Goal: Task Accomplishment & Management: Complete application form

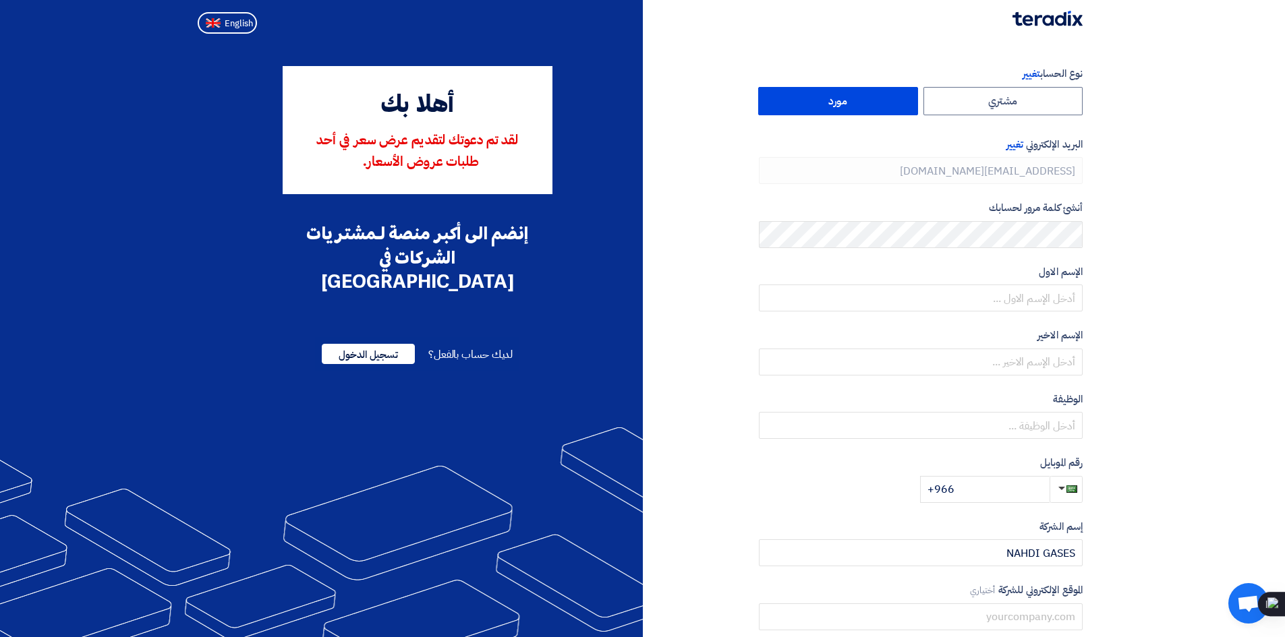
type input "[PHONE_NUMBER]"
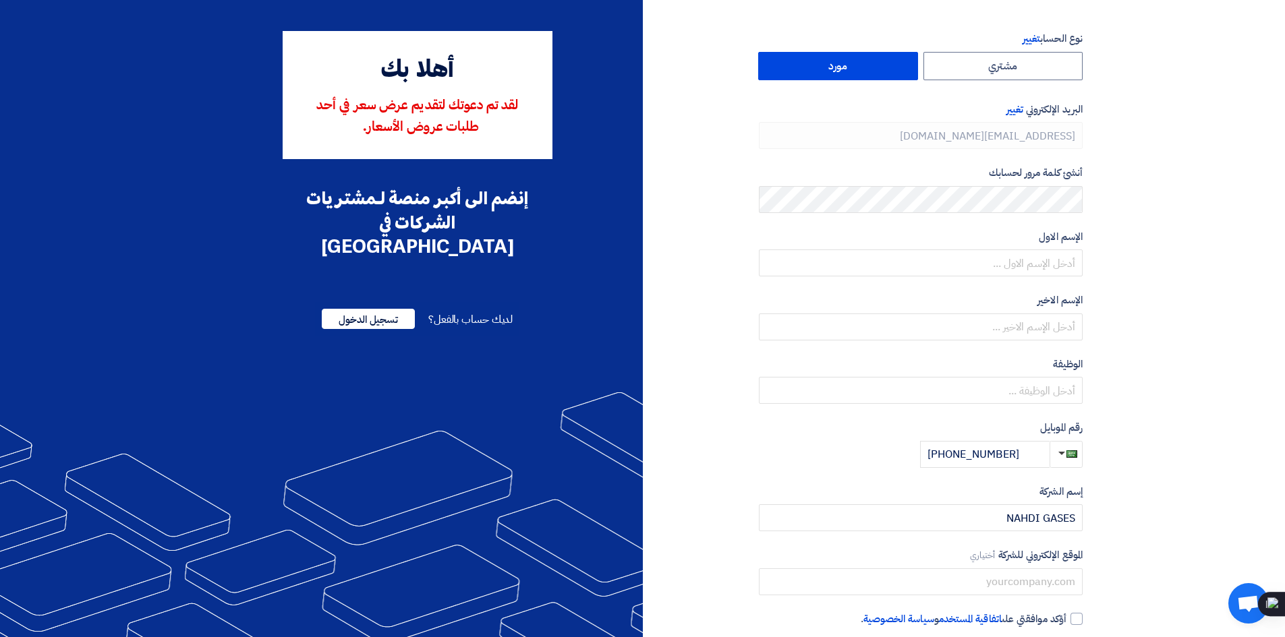
scroll to position [67, 0]
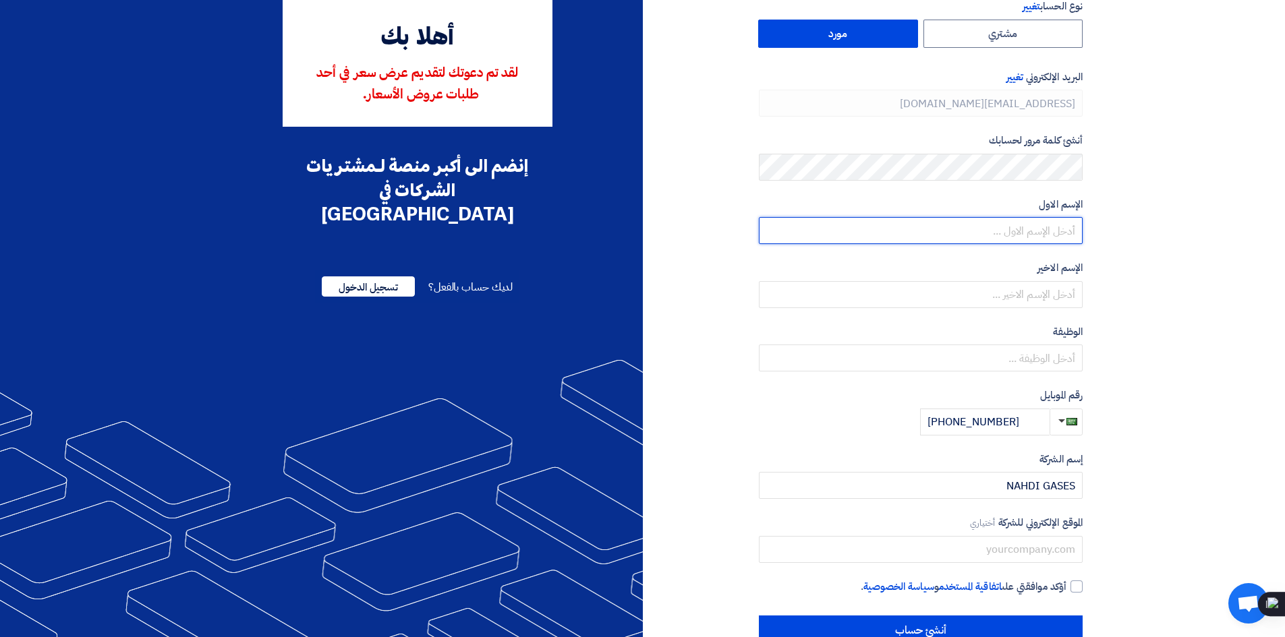
click at [1057, 233] on input "text" at bounding box center [921, 230] width 324 height 27
type input "l"
type input "م"
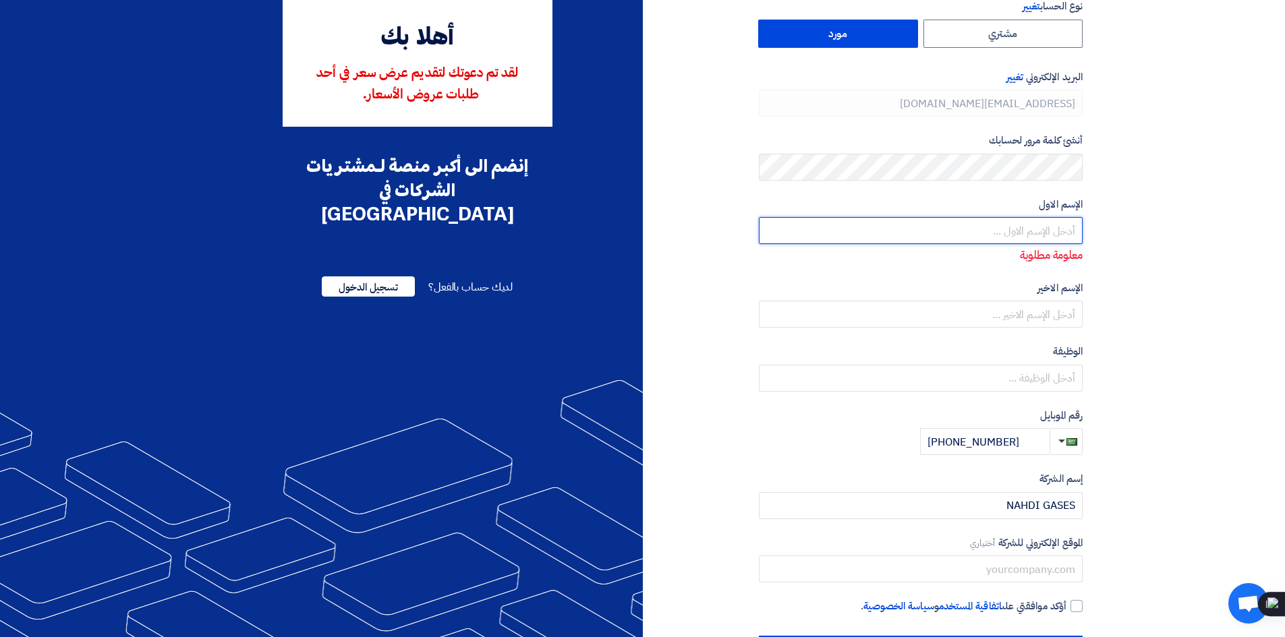
type input "أ"
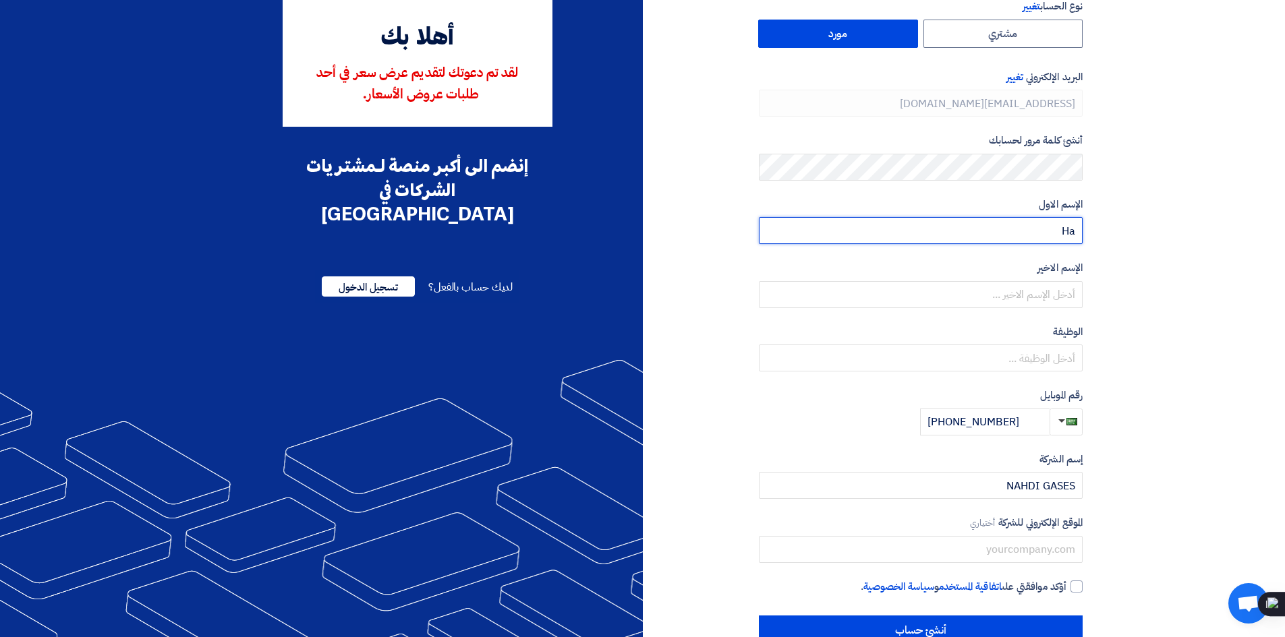
type input "H"
type input "[PERSON_NAME]"
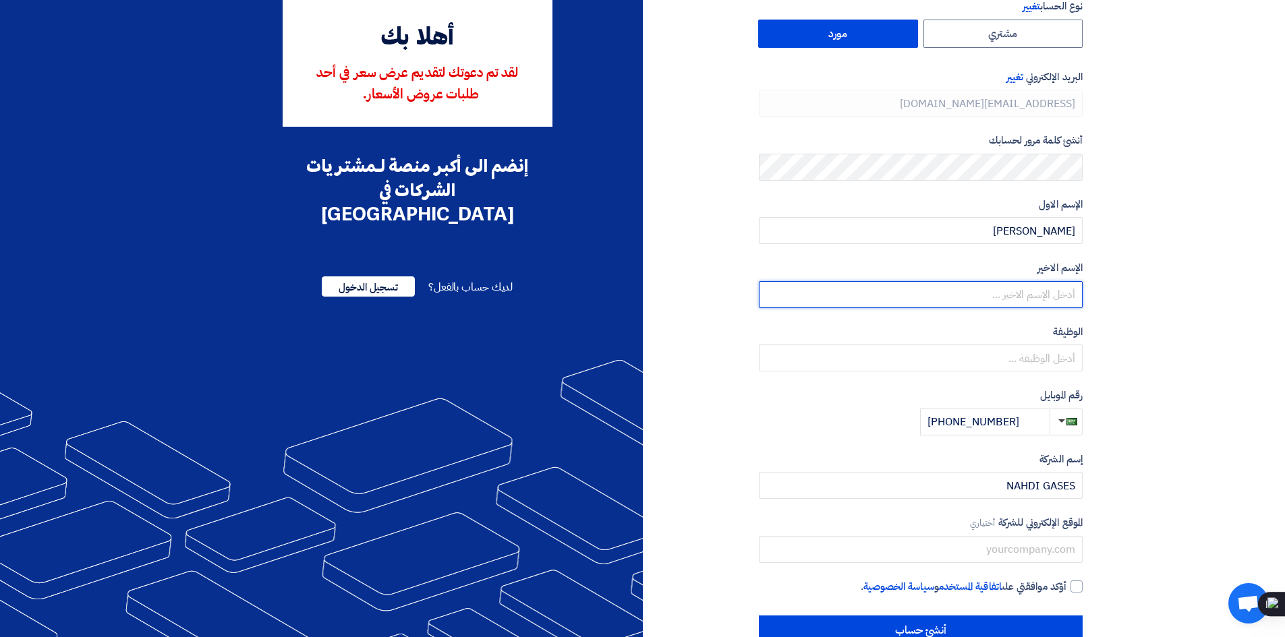
click at [1039, 297] on input "text" at bounding box center [921, 294] width 324 height 27
type input "العبدلي"
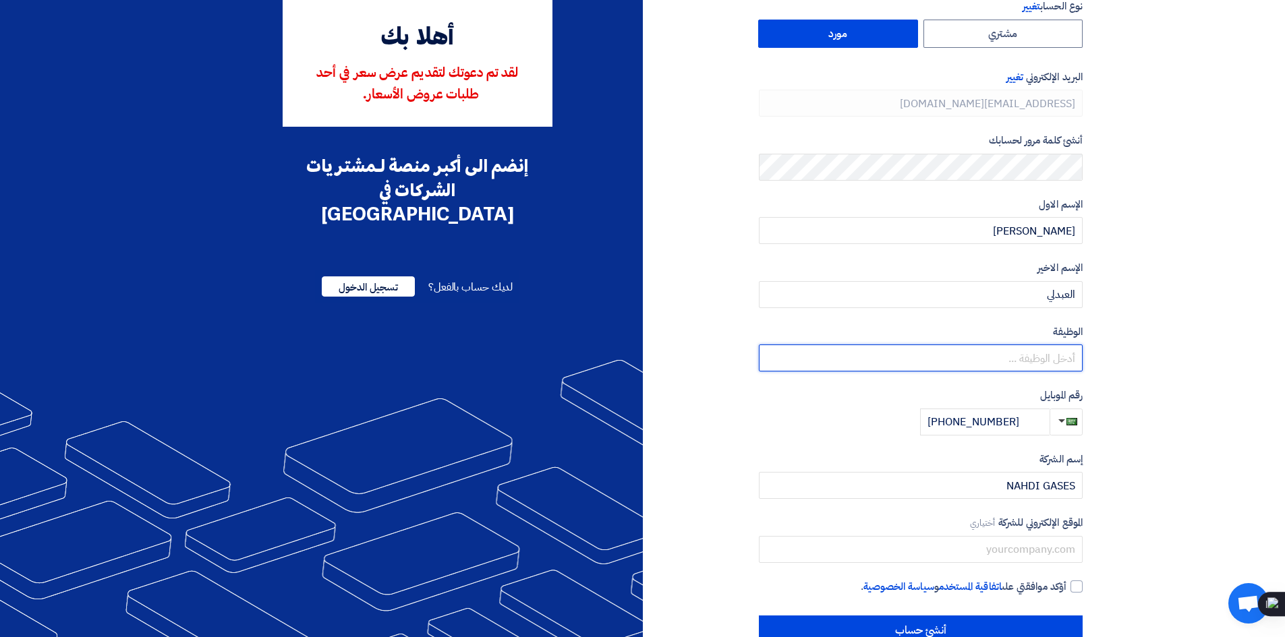
click at [1054, 359] on input "text" at bounding box center [921, 358] width 324 height 27
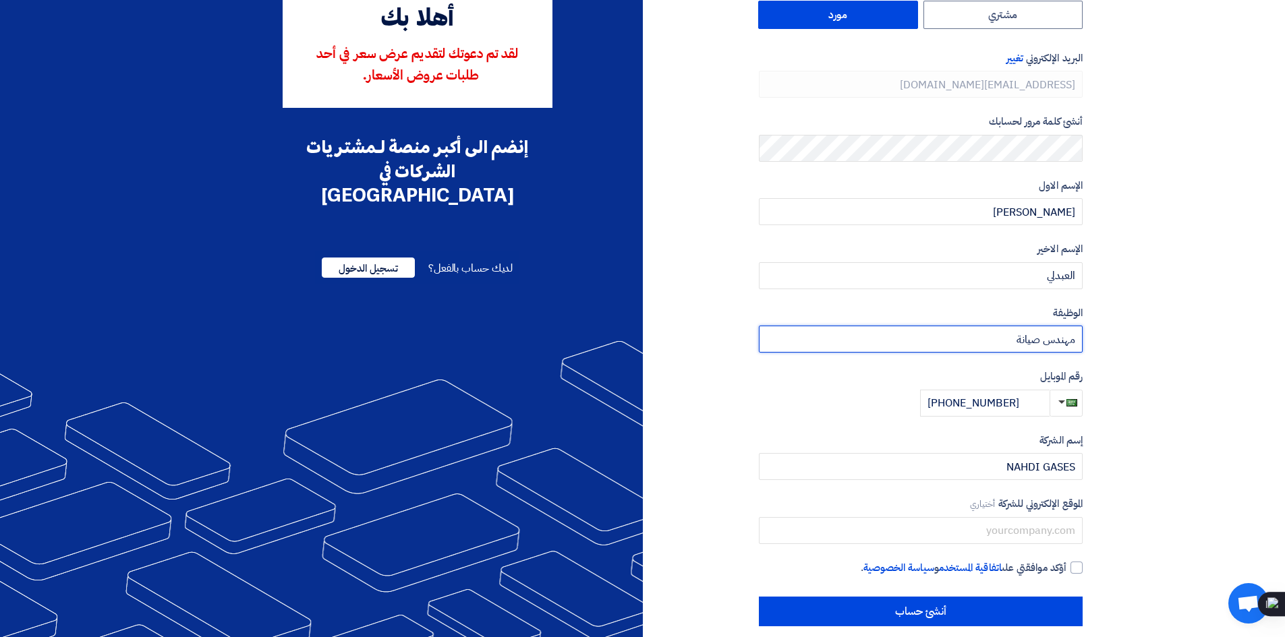
scroll to position [102, 0]
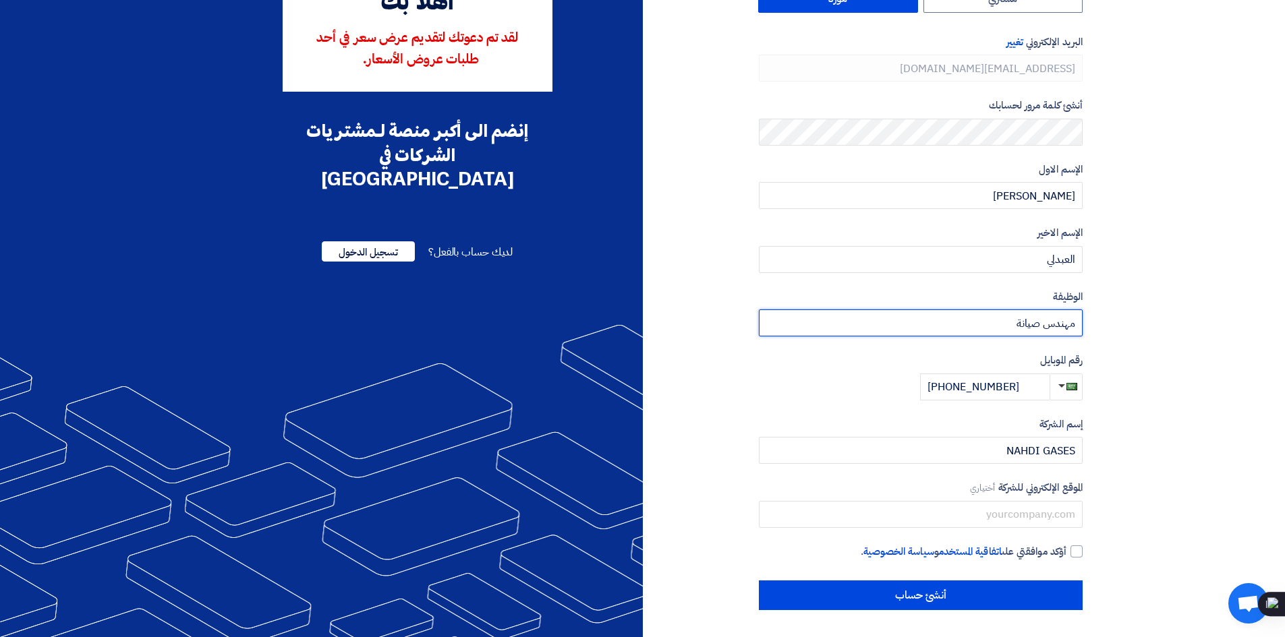
type input "مهندس صيانة"
drag, startPoint x: 1018, startPoint y: 384, endPoint x: 866, endPoint y: 389, distance: 151.8
click at [873, 391] on div "رقم الموبايل [PHONE_NUMBER]" at bounding box center [921, 377] width 324 height 48
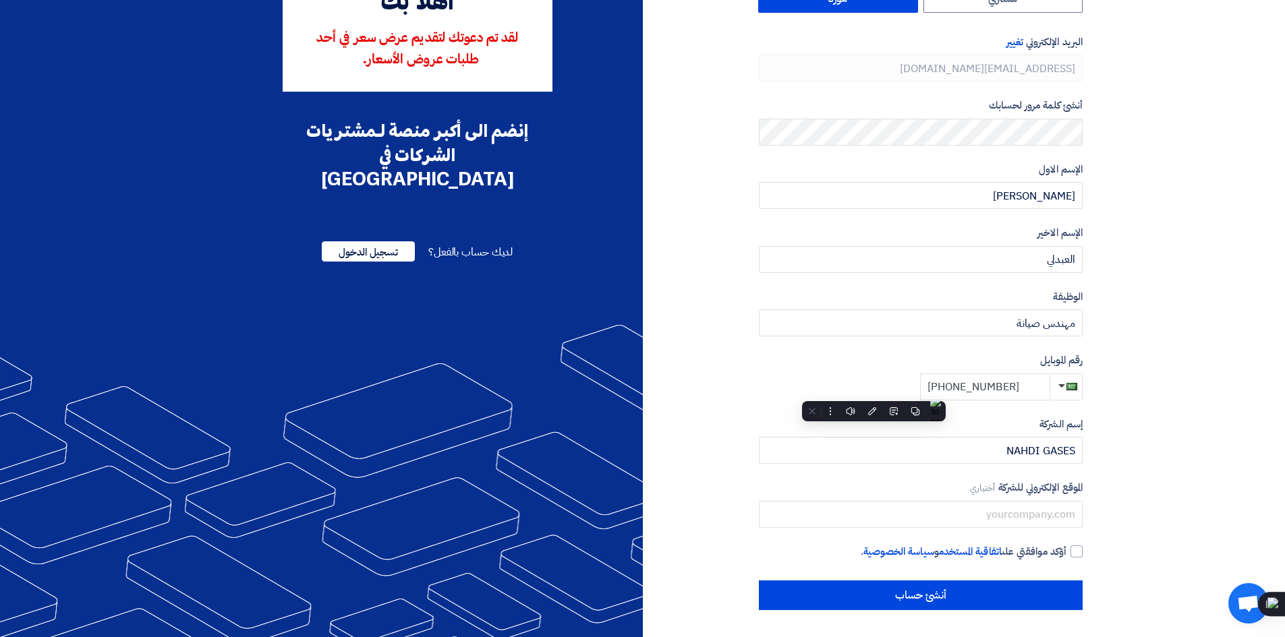
click at [1023, 384] on input "[PHONE_NUMBER]" at bounding box center [984, 387] width 129 height 27
drag, startPoint x: 1026, startPoint y: 386, endPoint x: 974, endPoint y: 392, distance: 52.2
click at [974, 392] on input "[PHONE_NUMBER]" at bounding box center [984, 387] width 129 height 27
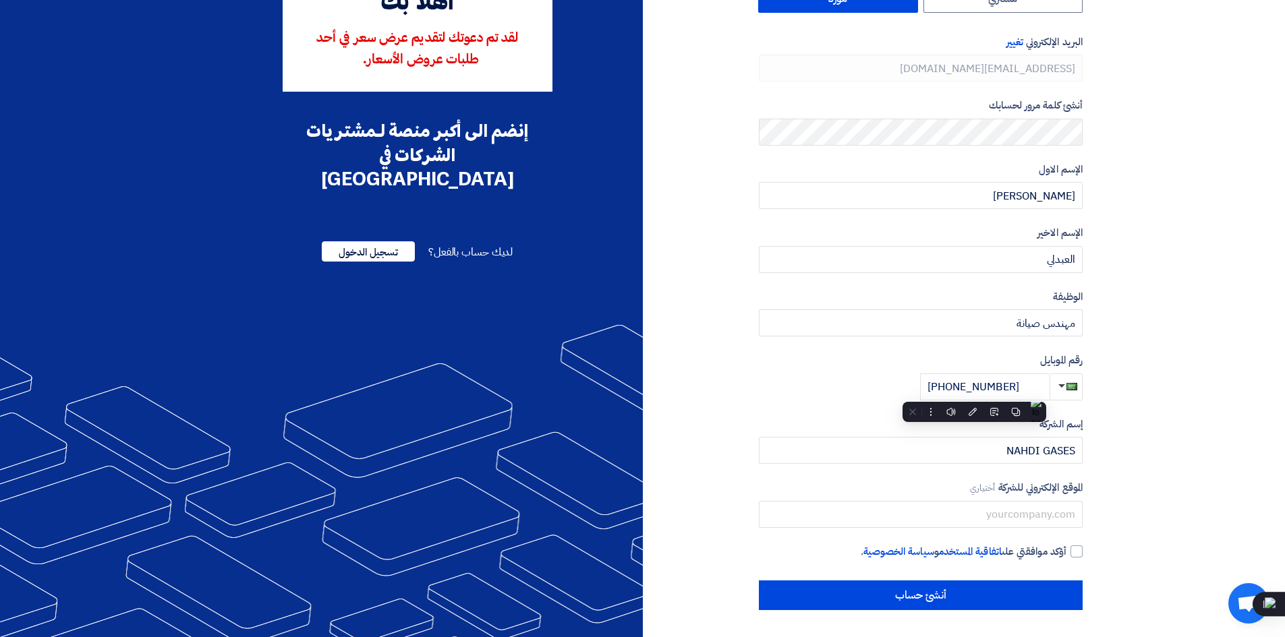
click at [827, 390] on div "رقم الموبايل [PHONE_NUMBER]" at bounding box center [921, 377] width 324 height 48
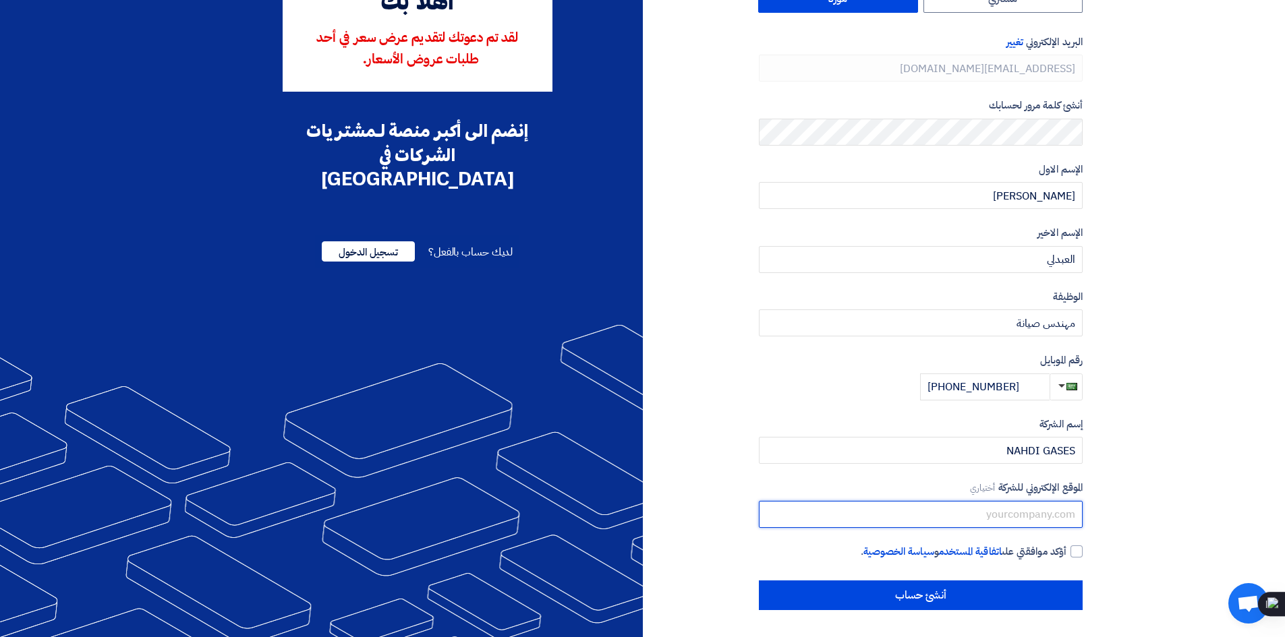
click at [1034, 517] on input "text" at bounding box center [921, 514] width 324 height 27
click at [1078, 546] on div at bounding box center [1076, 552] width 12 height 12
click at [1066, 546] on input "أؤكد موافقتي على اتفاقية المستخدم و سياسة الخصوصية ." at bounding box center [904, 557] width 324 height 27
checkbox input "true"
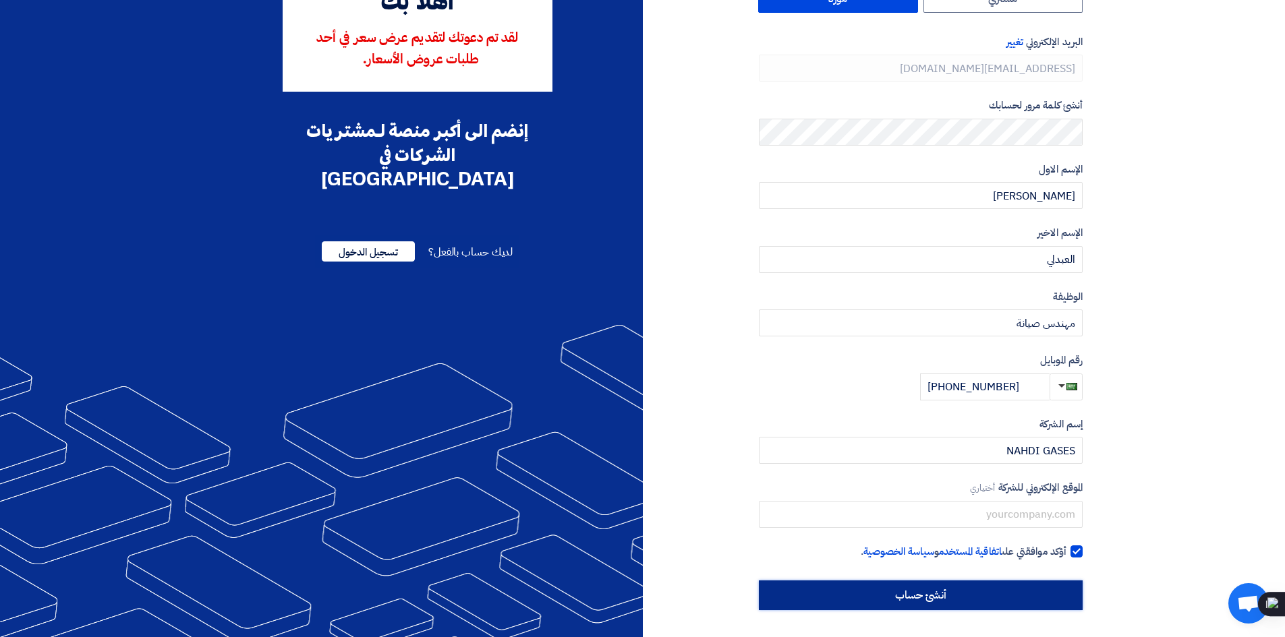
click at [955, 591] on input "أنشئ حساب" at bounding box center [921, 596] width 324 height 30
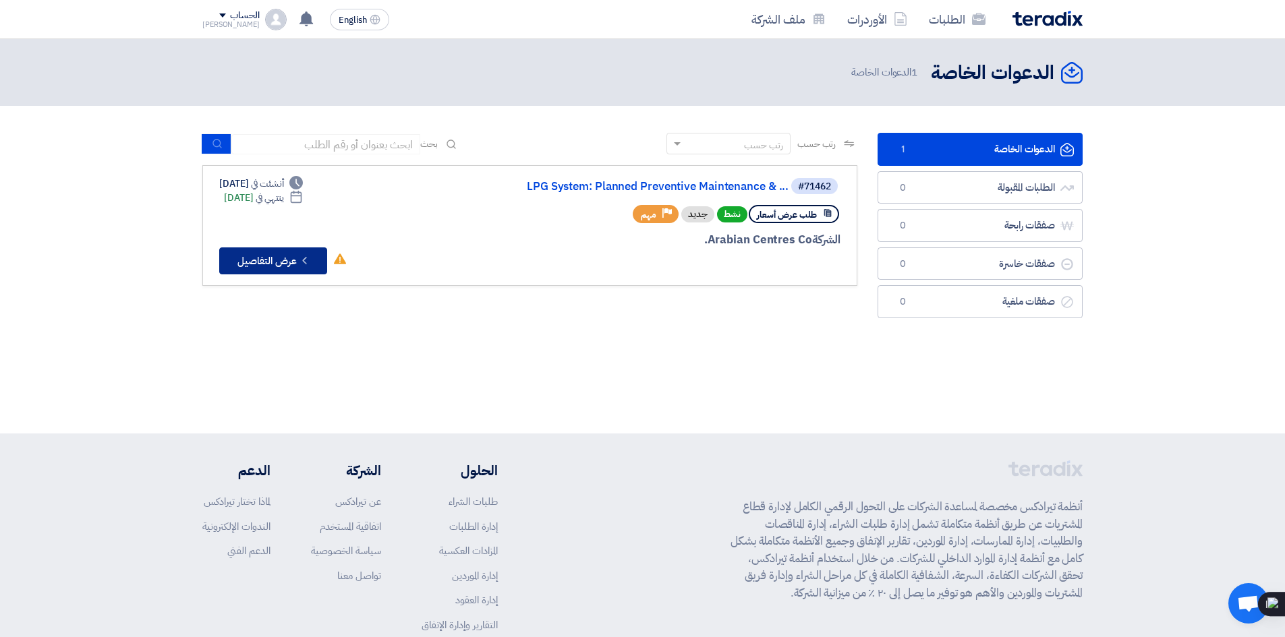
click at [280, 256] on button "Check details عرض التفاصيل" at bounding box center [273, 260] width 108 height 27
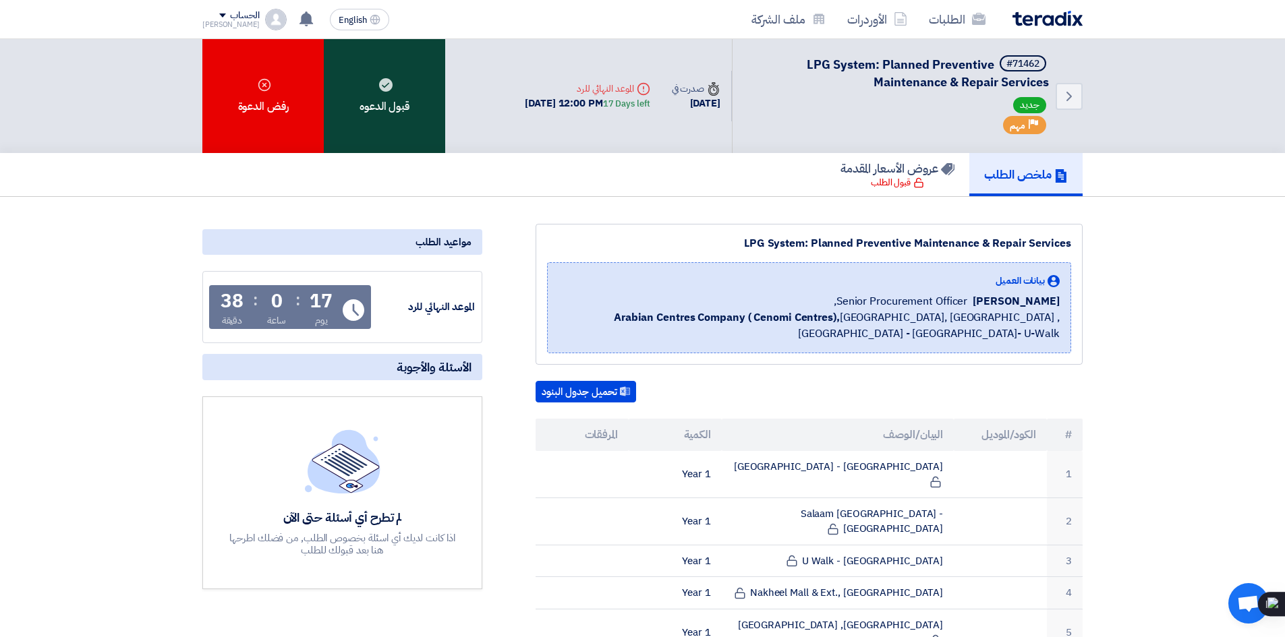
click at [380, 87] on use at bounding box center [385, 84] width 13 height 13
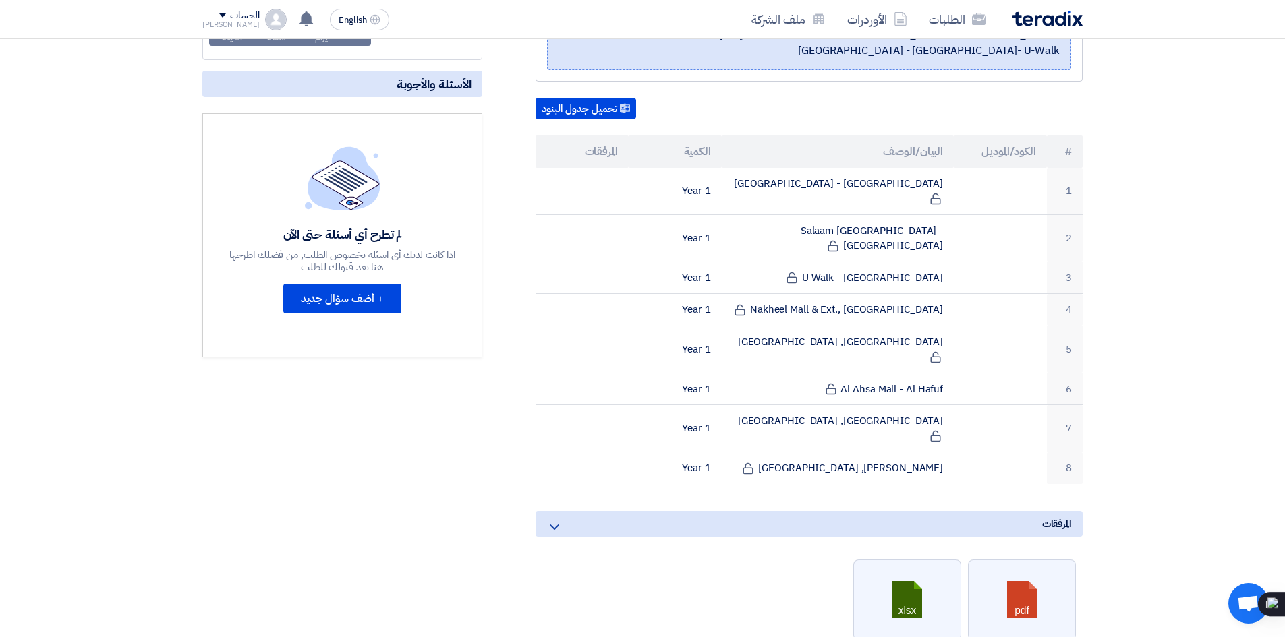
scroll to position [337, 0]
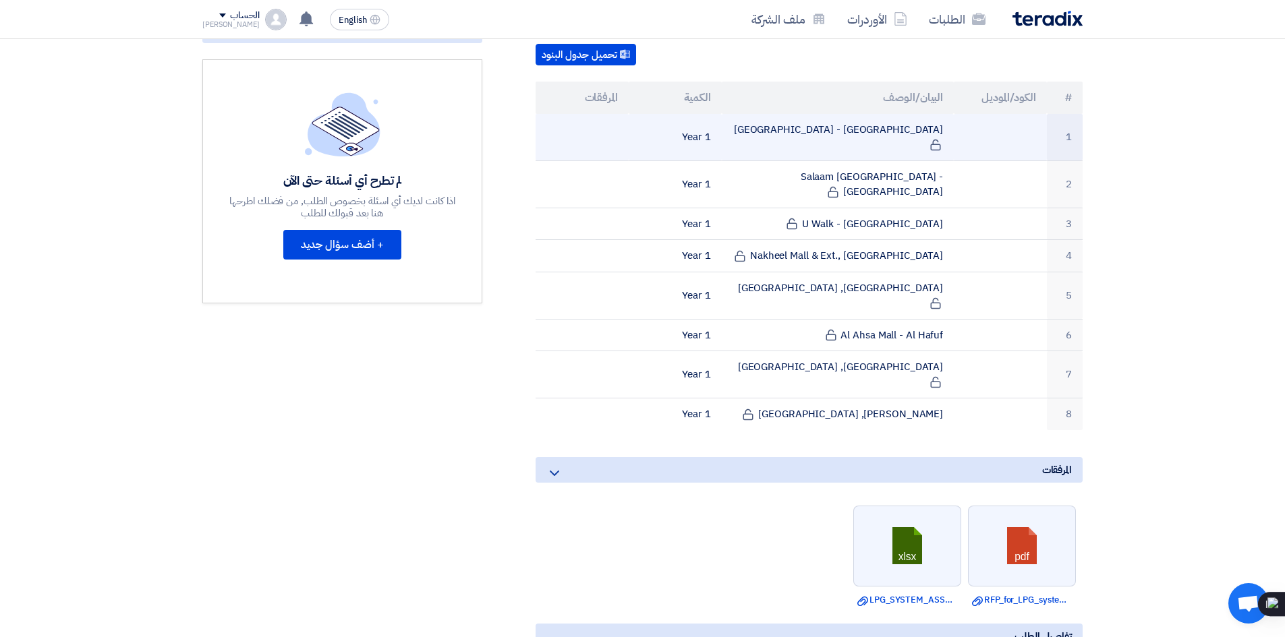
click at [882, 137] on td "[GEOGRAPHIC_DATA] - [GEOGRAPHIC_DATA]" at bounding box center [838, 137] width 233 height 47
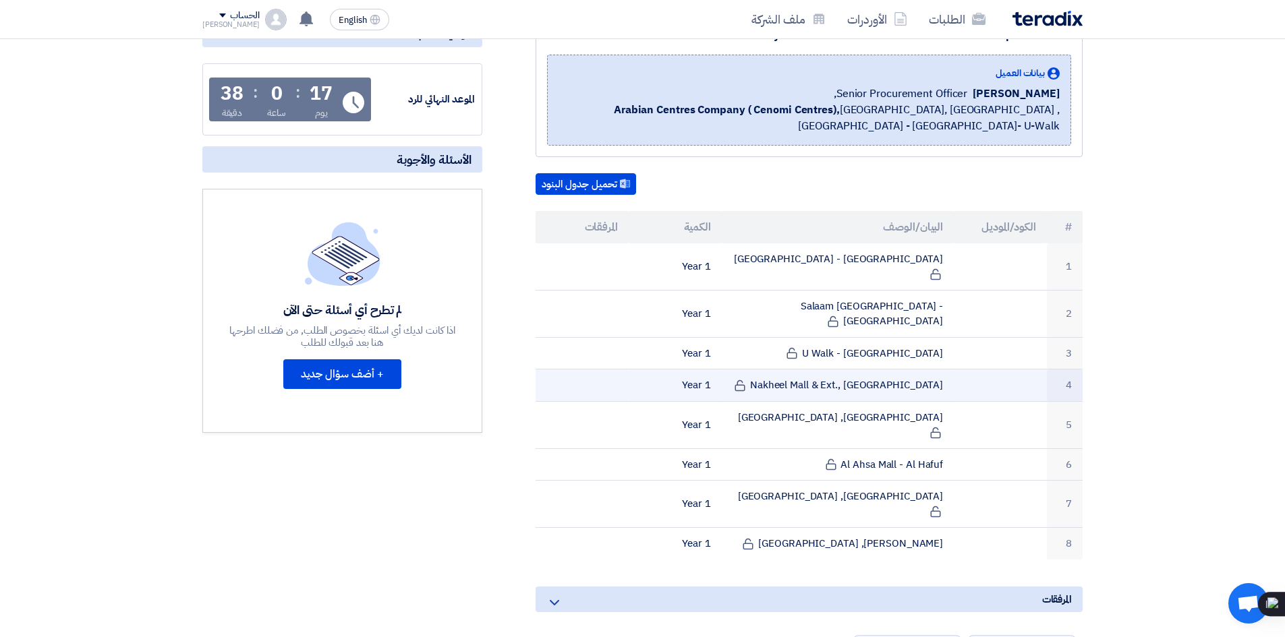
scroll to position [202, 0]
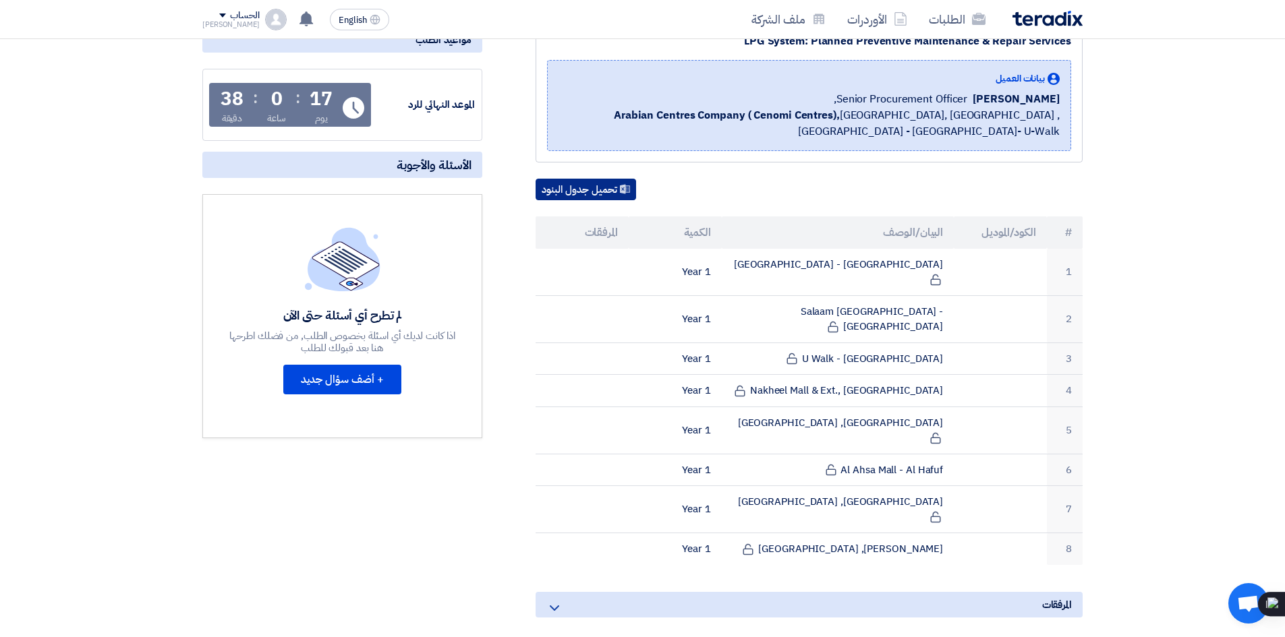
click at [601, 192] on button "تحميل جدول البنود" at bounding box center [585, 190] width 100 height 22
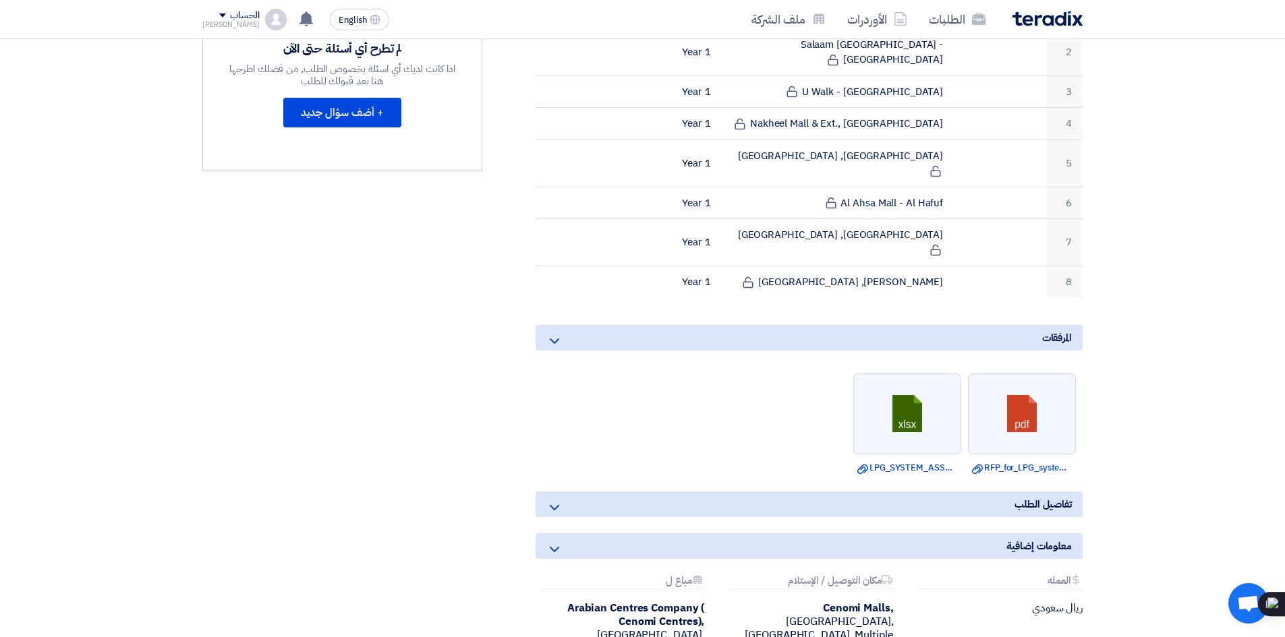
scroll to position [472, 0]
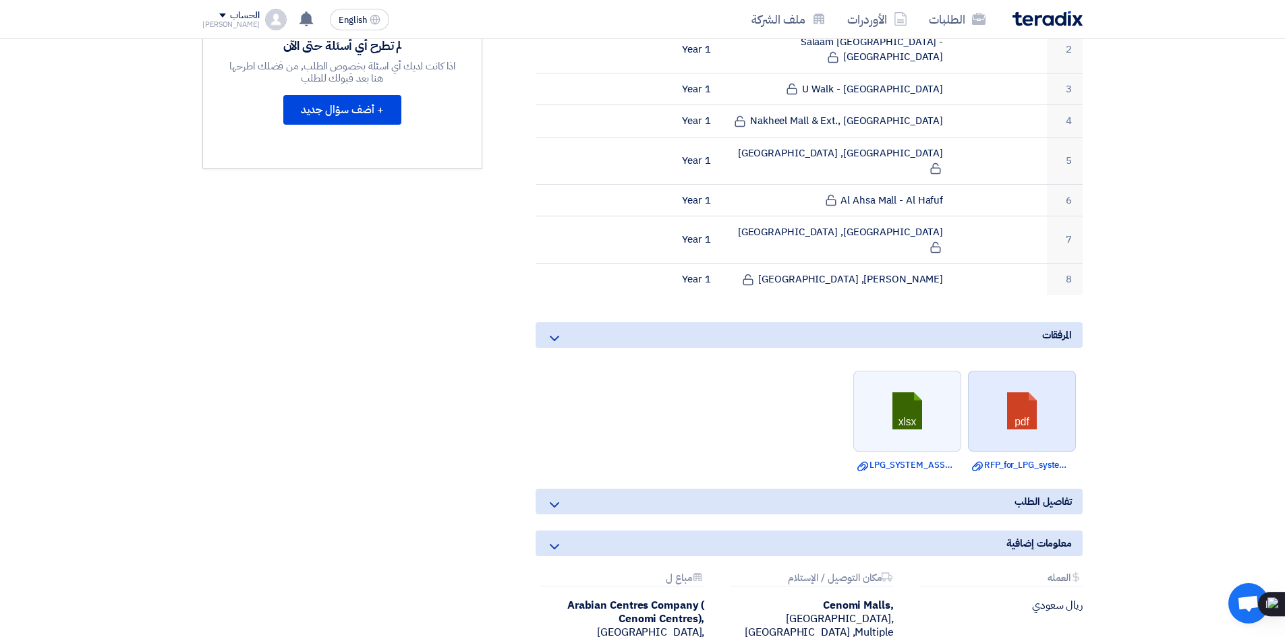
click at [1036, 372] on link at bounding box center [1022, 412] width 108 height 81
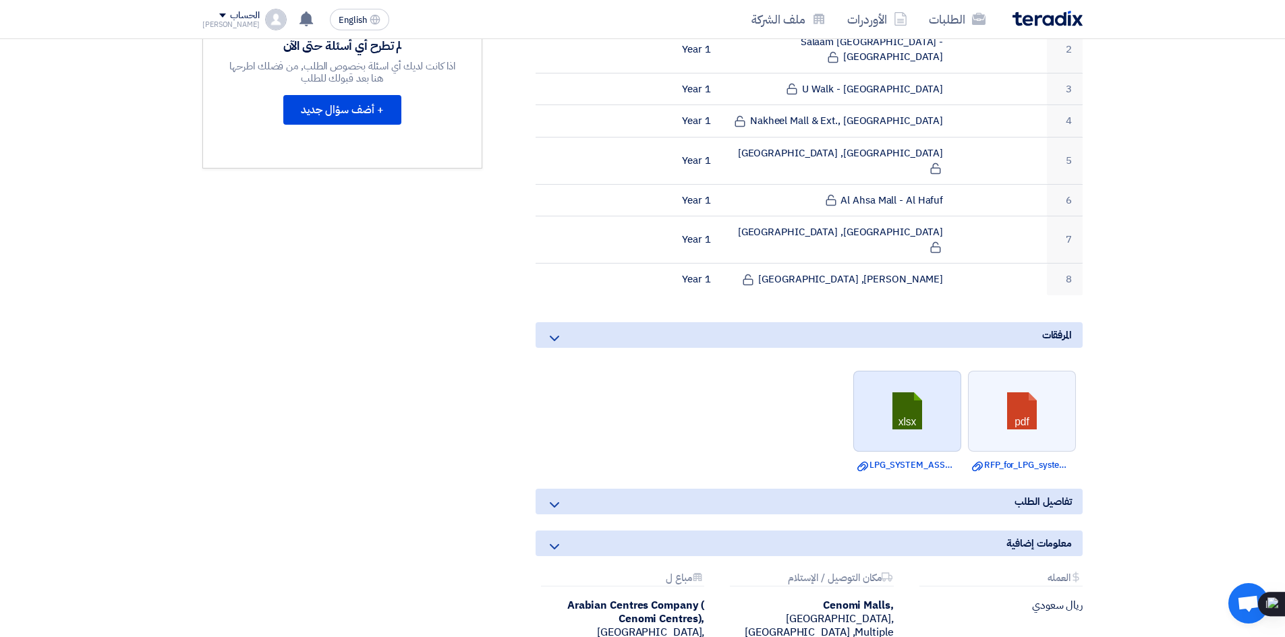
click at [912, 372] on link at bounding box center [908, 412] width 108 height 81
click at [554, 497] on icon at bounding box center [554, 505] width 16 height 16
click at [561, 497] on icon at bounding box center [554, 505] width 16 height 16
click at [557, 502] on use at bounding box center [554, 504] width 9 height 5
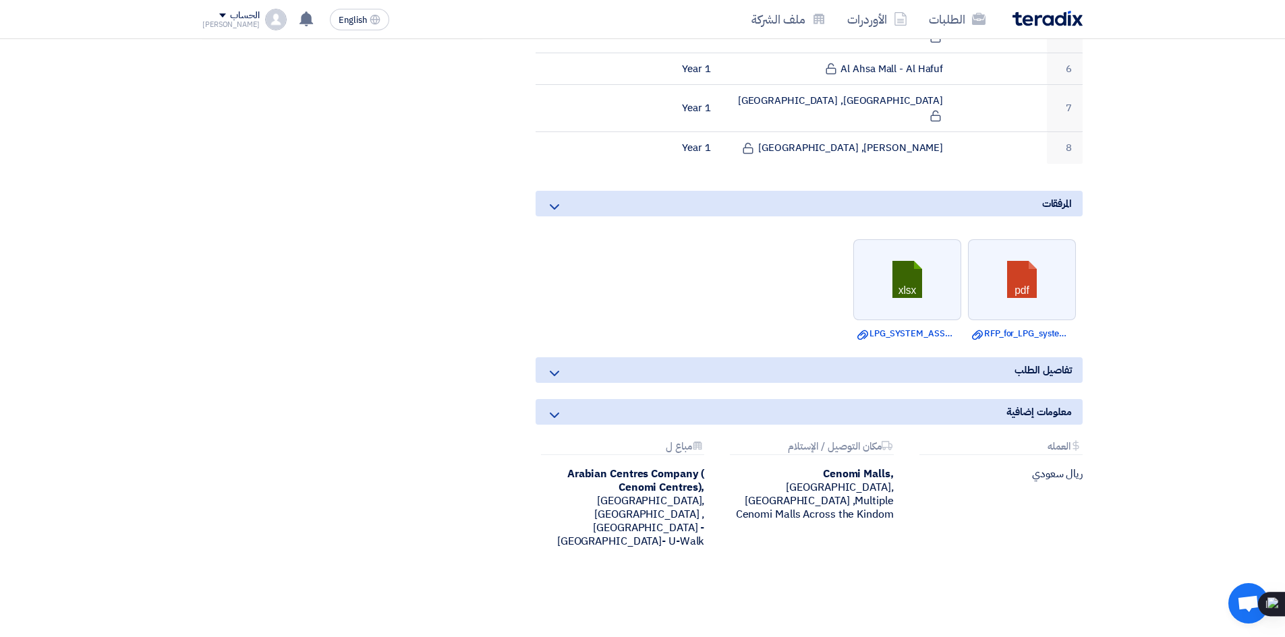
scroll to position [607, 0]
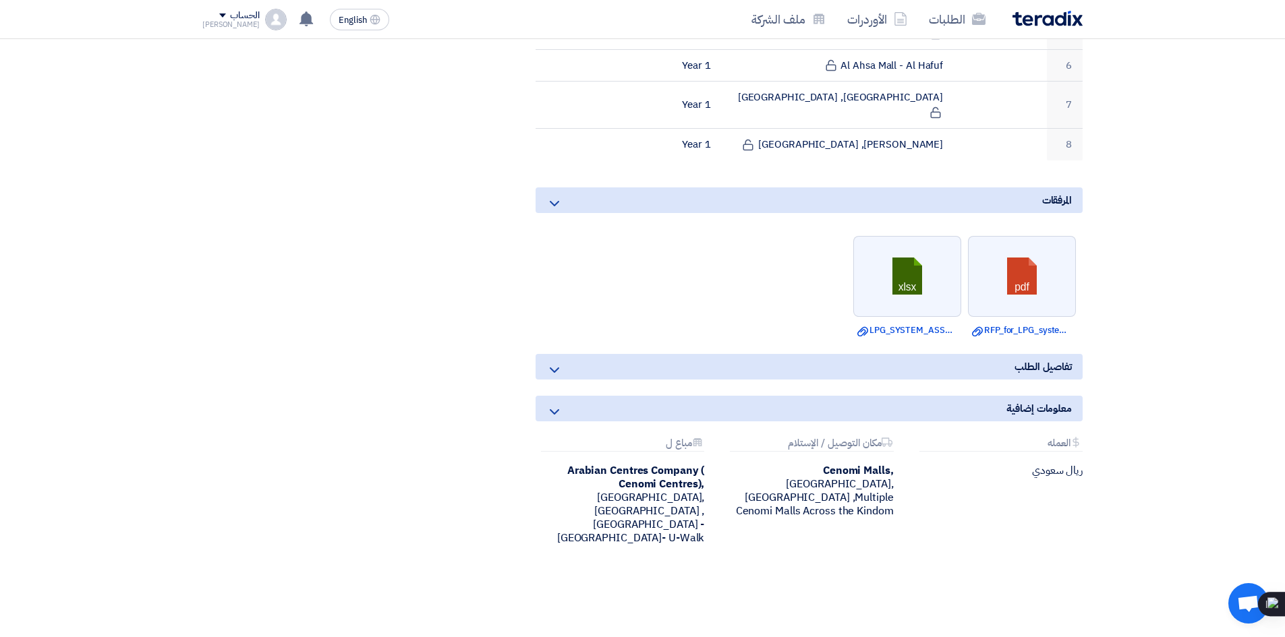
click at [672, 354] on div "تفاصيل الطلب" at bounding box center [808, 367] width 547 height 26
click at [996, 396] on div "معلومات إضافية" at bounding box center [808, 409] width 547 height 26
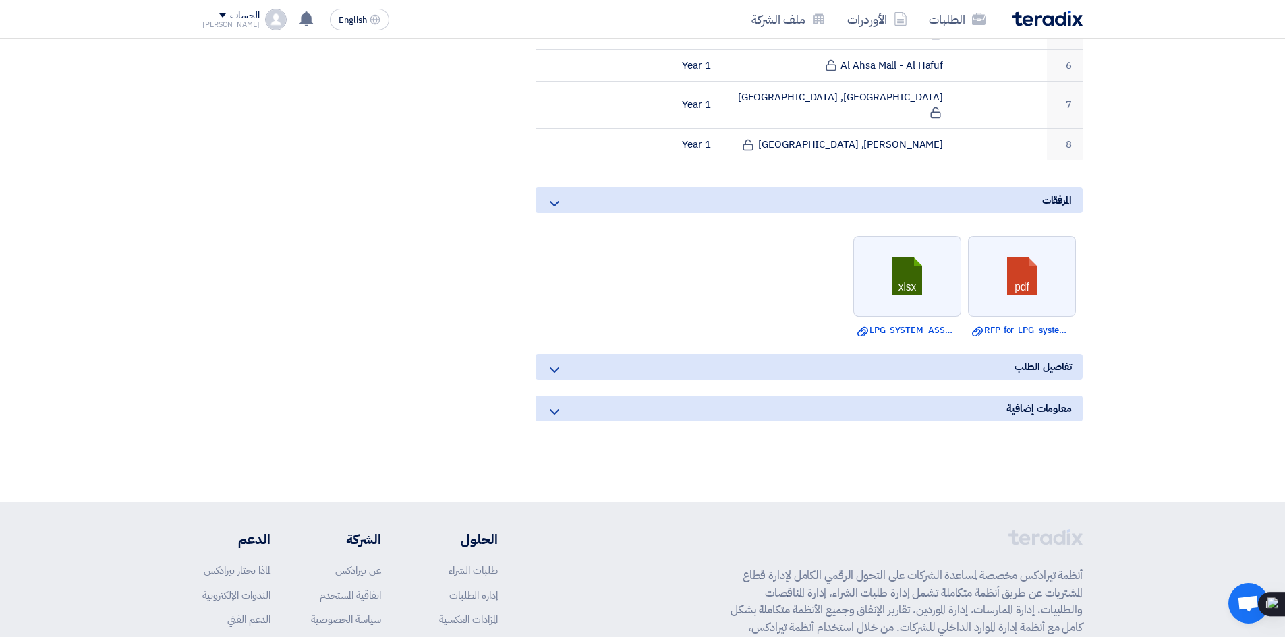
click at [996, 396] on div "معلومات إضافية" at bounding box center [808, 409] width 547 height 26
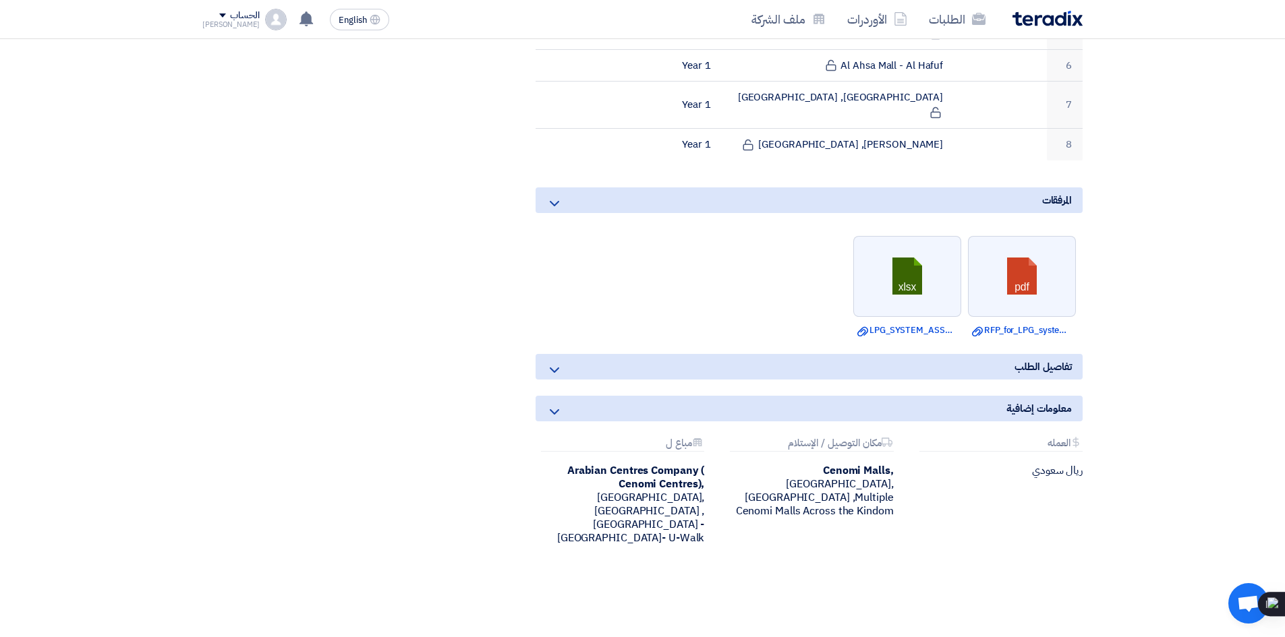
click at [922, 354] on div "تفاصيل الطلب" at bounding box center [808, 367] width 547 height 26
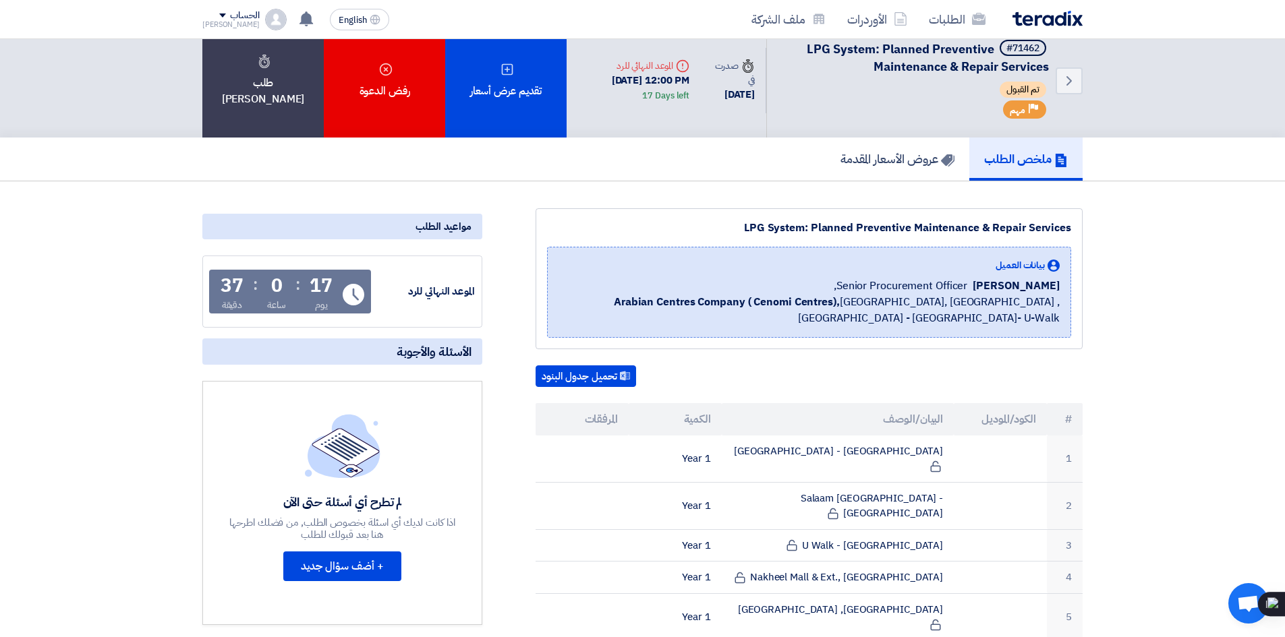
scroll to position [0, 0]
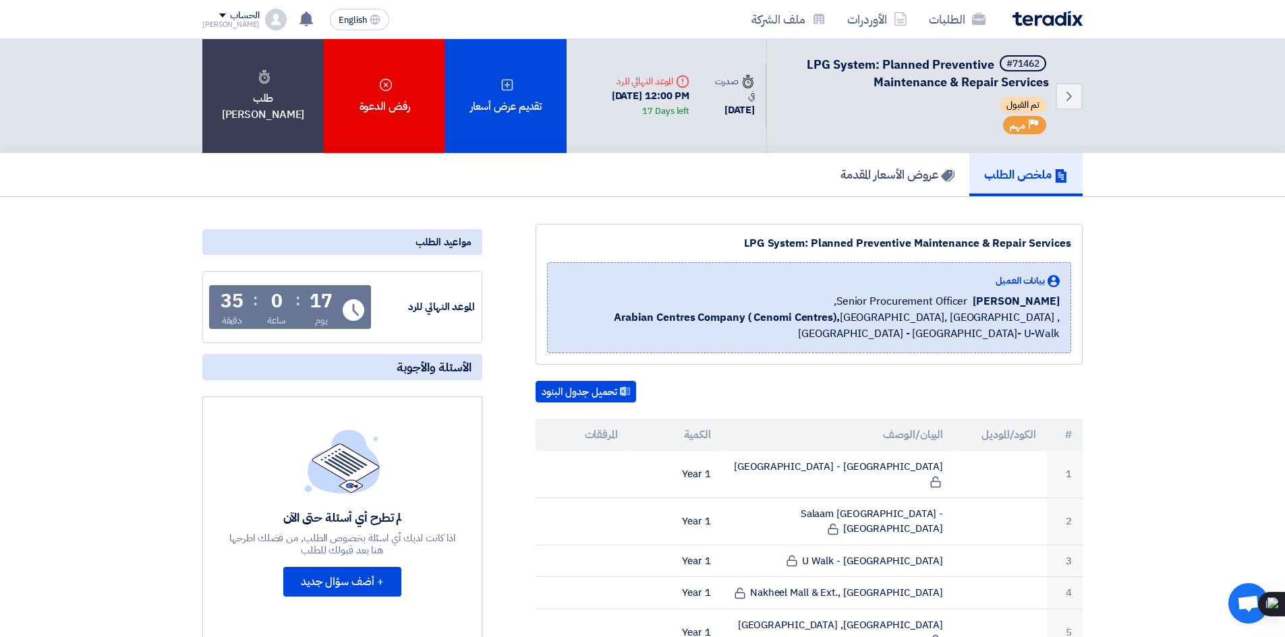
click at [906, 170] on h5 "عروض الأسعار المقدمة" at bounding box center [897, 175] width 114 height 16
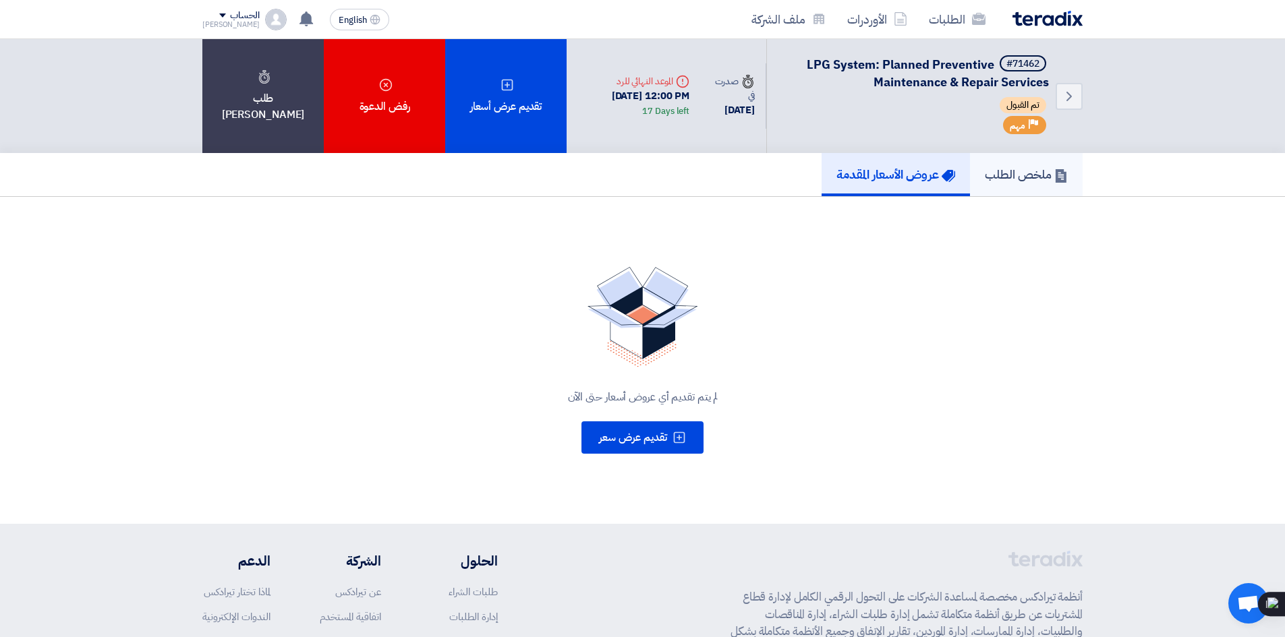
click at [1022, 165] on link "ملخص الطلب" at bounding box center [1026, 174] width 113 height 43
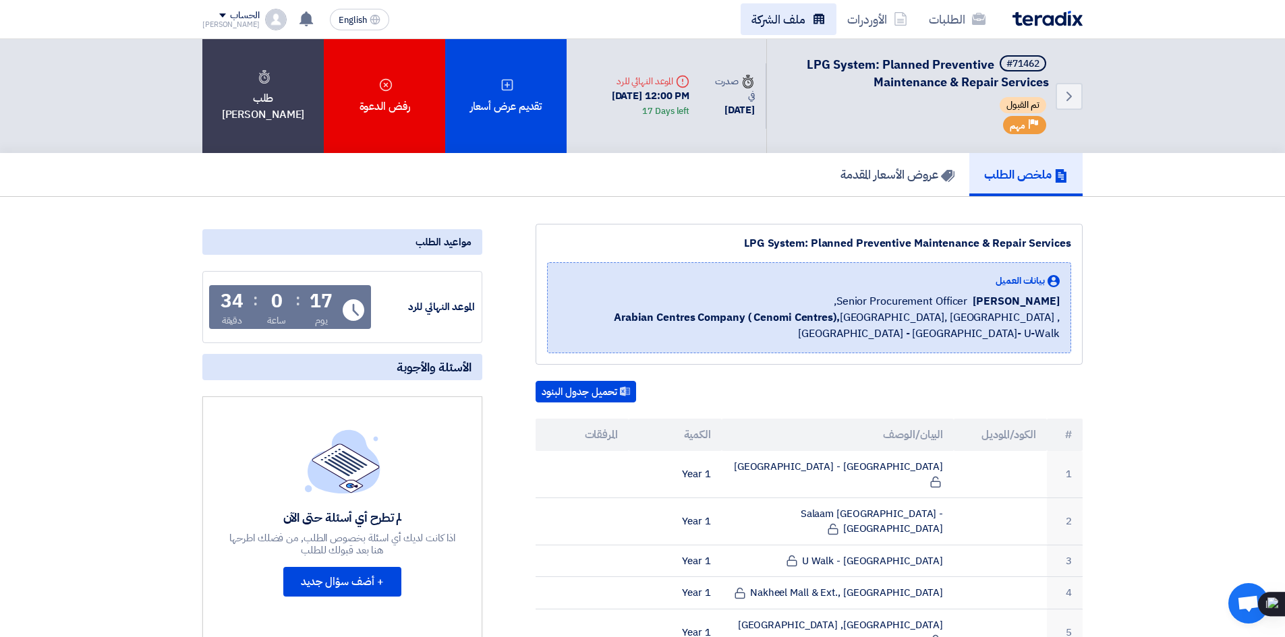
click at [789, 23] on link "ملف الشركة" at bounding box center [788, 19] width 96 height 32
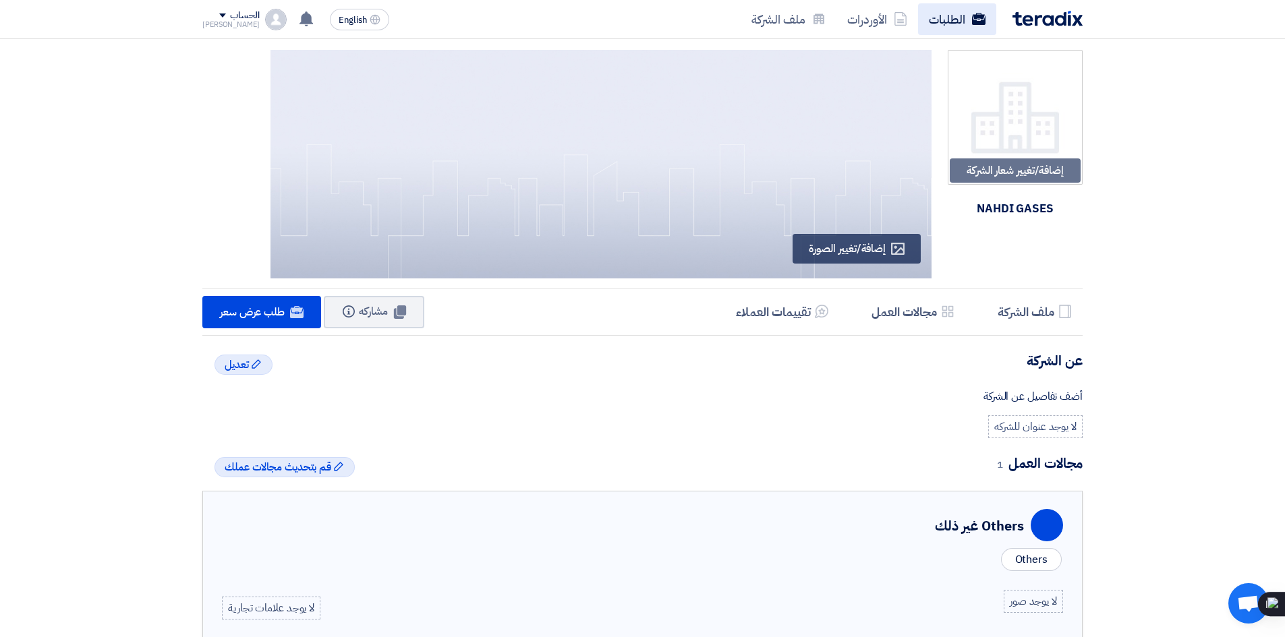
click at [962, 14] on link "الطلبات" at bounding box center [957, 19] width 78 height 32
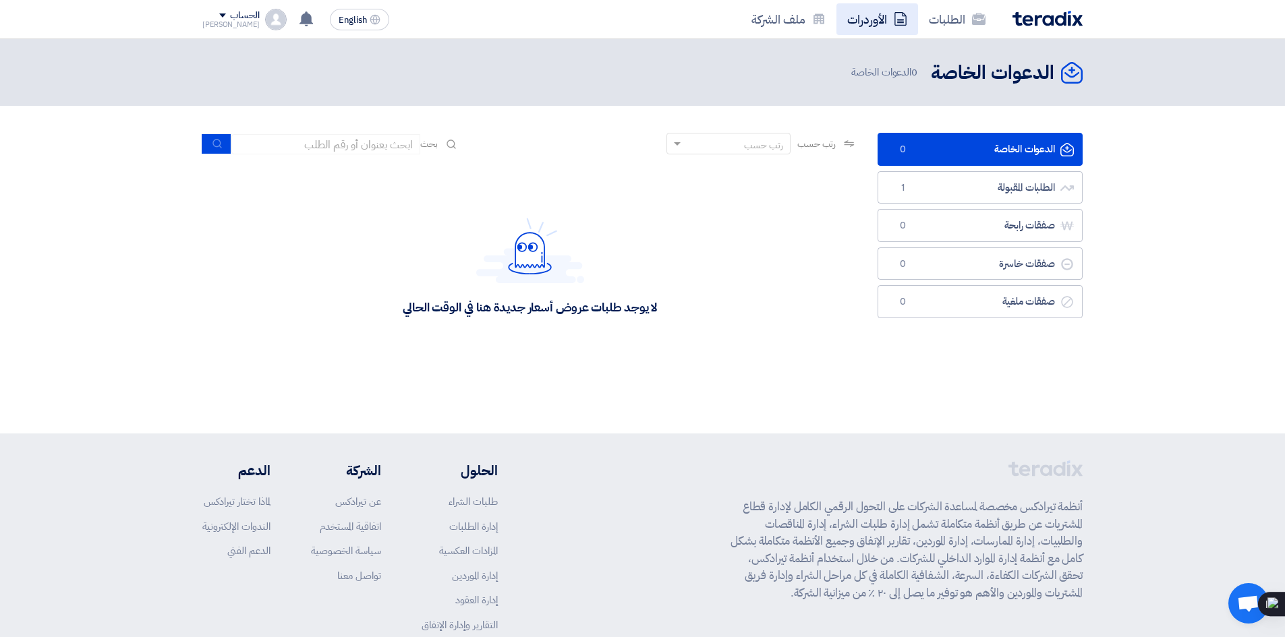
click at [879, 14] on link "الأوردرات" at bounding box center [877, 19] width 82 height 32
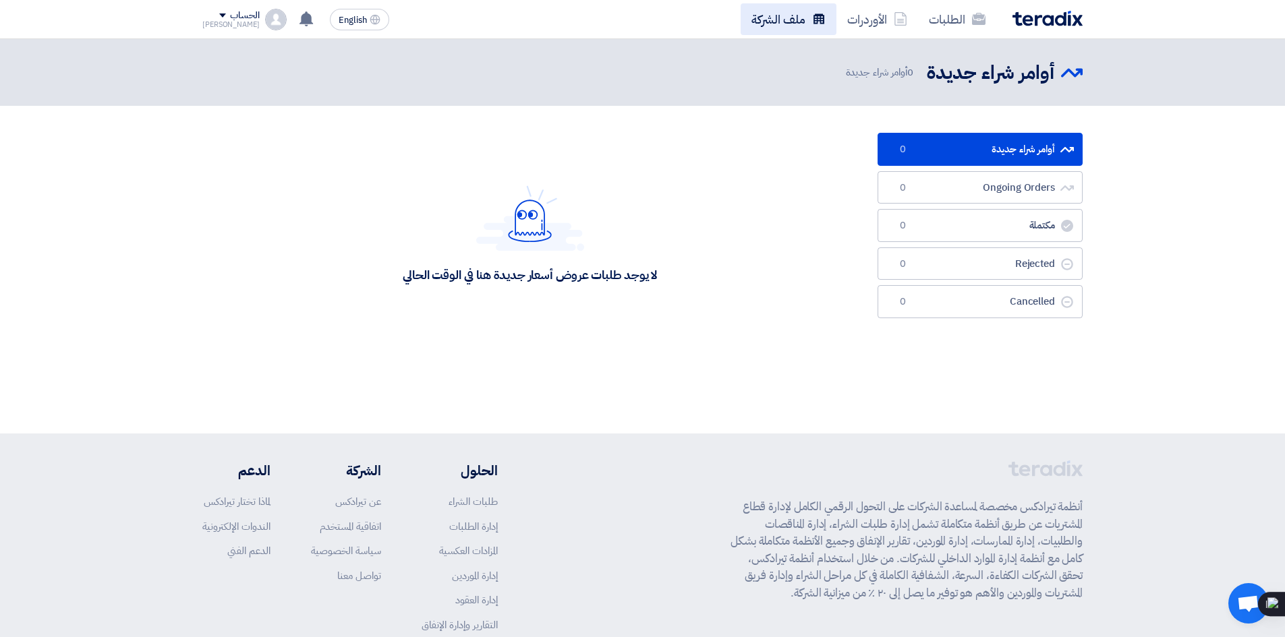
click at [779, 17] on link "ملف الشركة" at bounding box center [788, 19] width 96 height 32
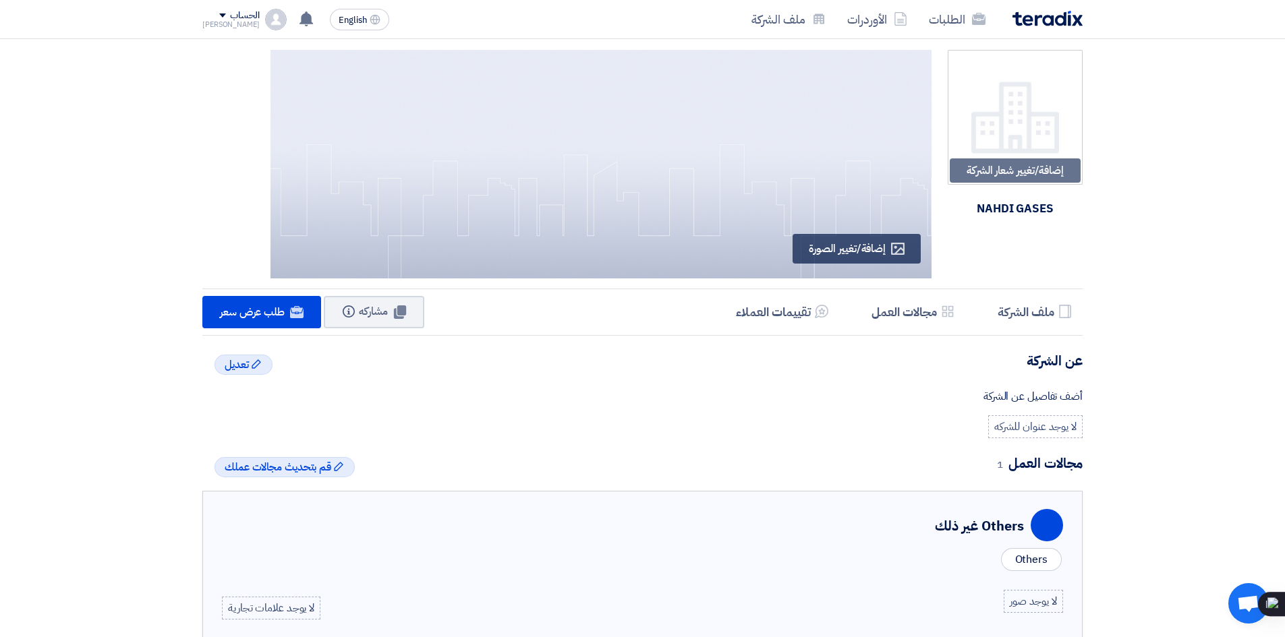
click at [219, 14] on span at bounding box center [222, 15] width 7 height 4
click at [292, 129] on link "الإعدادات" at bounding box center [273, 132] width 119 height 16
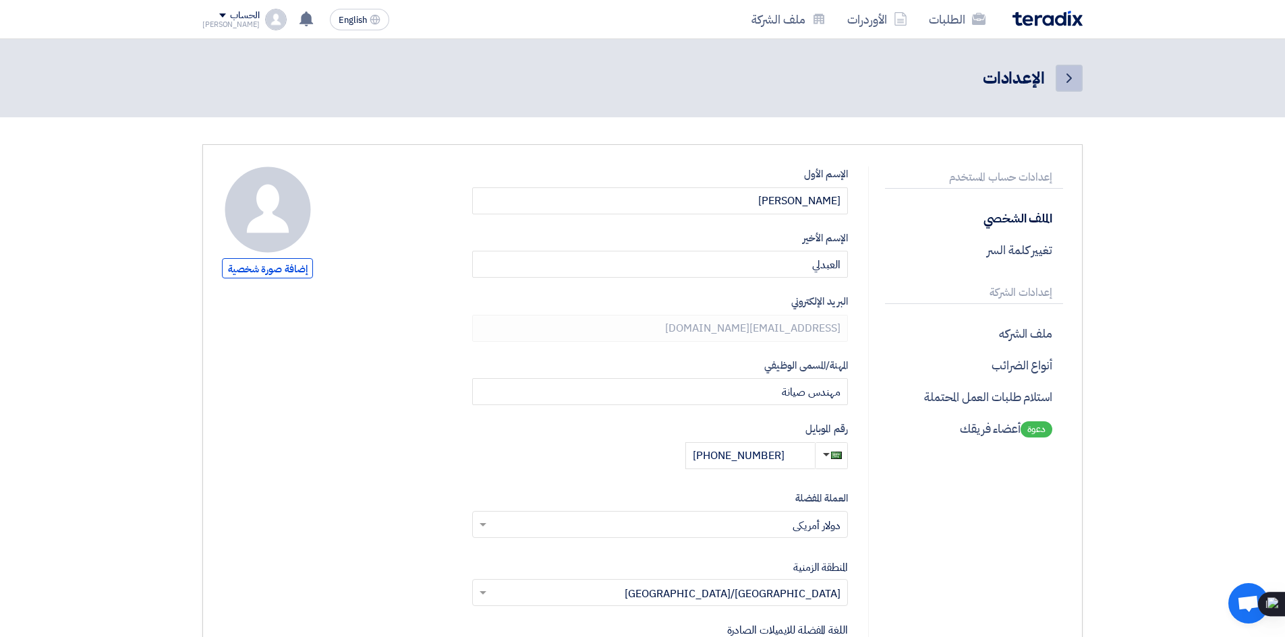
click at [1062, 80] on icon "Back" at bounding box center [1069, 78] width 16 height 16
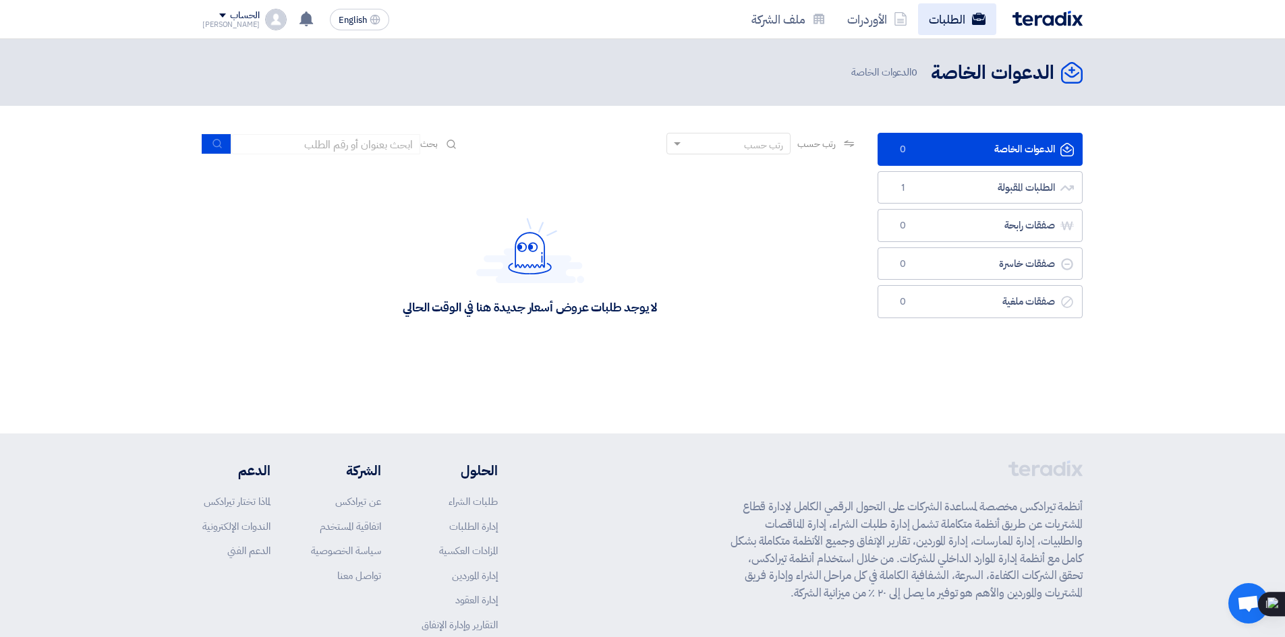
click at [973, 21] on use at bounding box center [978, 19] width 13 height 12
click at [881, 27] on link "الأوردرات" at bounding box center [877, 19] width 82 height 32
click at [1021, 189] on link "الطلبات المقبولة الطلبات المقبولة 1" at bounding box center [979, 187] width 205 height 33
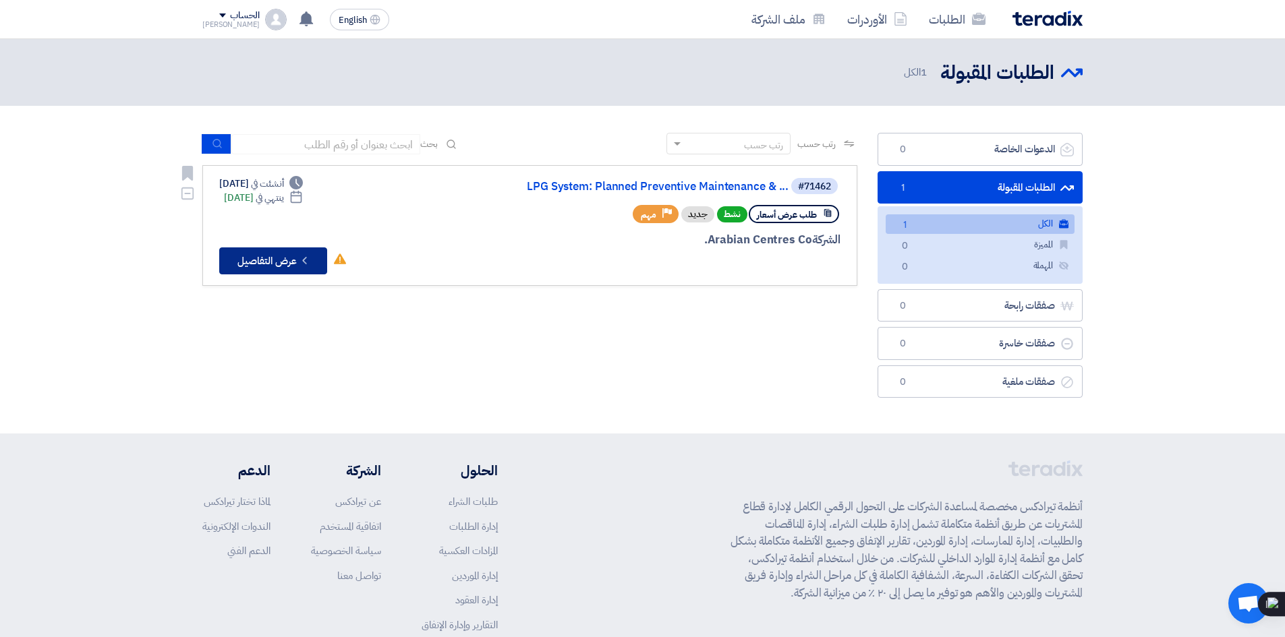
click at [288, 266] on button "Check details عرض التفاصيل" at bounding box center [273, 260] width 108 height 27
